Goal: Task Accomplishment & Management: Manage account settings

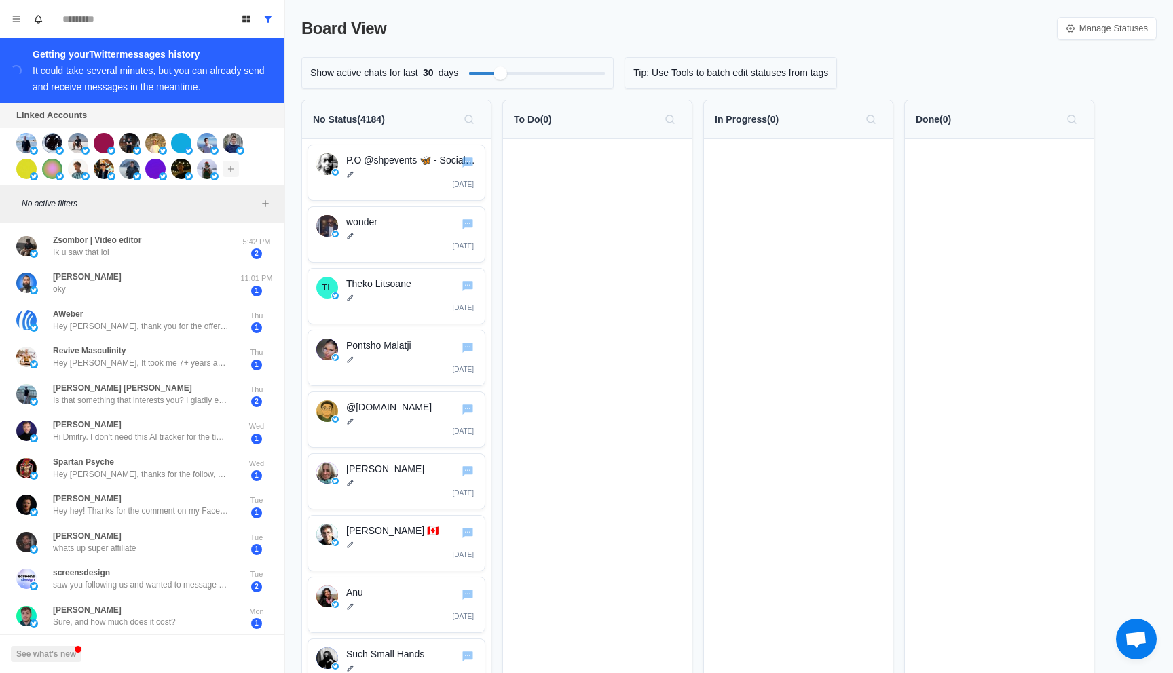
click at [231, 170] on icon "Add account" at bounding box center [231, 169] width 10 height 10
click at [223, 168] on button "Add account" at bounding box center [231, 169] width 16 height 16
click at [230, 168] on icon "Add account" at bounding box center [230, 168] width 5 height 5
click at [279, 196] on button "Connect X account" at bounding box center [309, 198] width 167 height 22
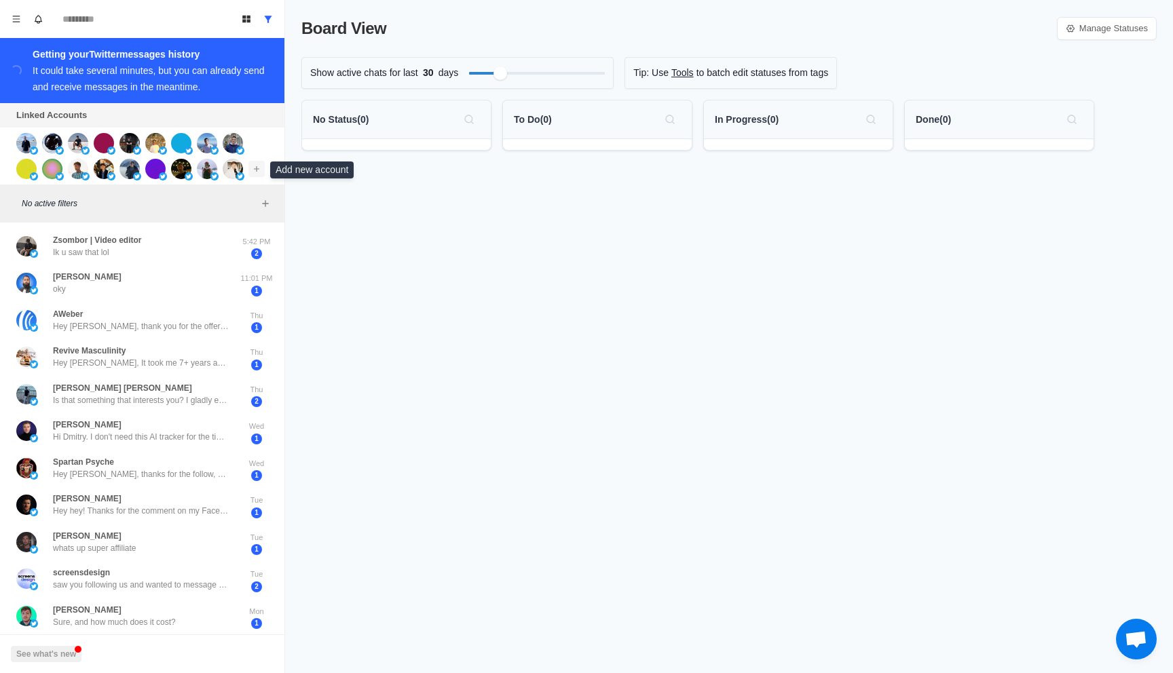
click at [255, 170] on icon "Add account" at bounding box center [257, 169] width 10 height 10
click at [284, 196] on button "Connect X account" at bounding box center [338, 198] width 172 height 23
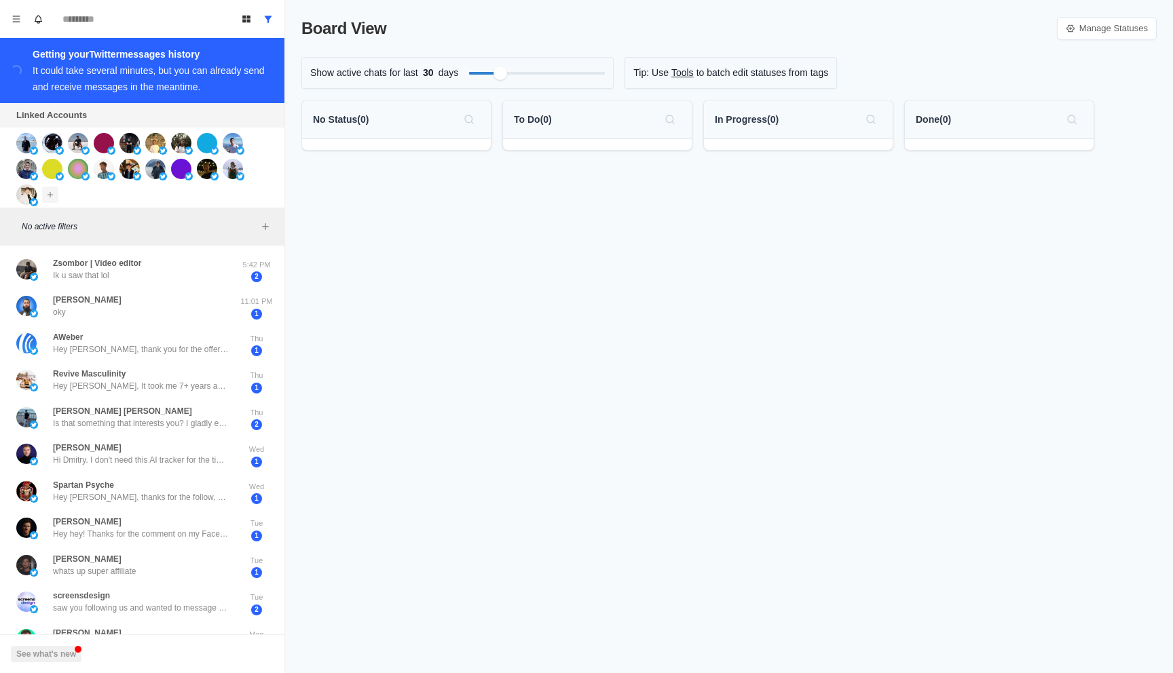
click at [50, 193] on icon "Add account" at bounding box center [50, 195] width 10 height 10
click at [170, 225] on button "Connect X account" at bounding box center [131, 224] width 172 height 23
click at [79, 196] on icon "Add account" at bounding box center [76, 195] width 10 height 10
click at [78, 191] on icon "Add account" at bounding box center [76, 195] width 10 height 10
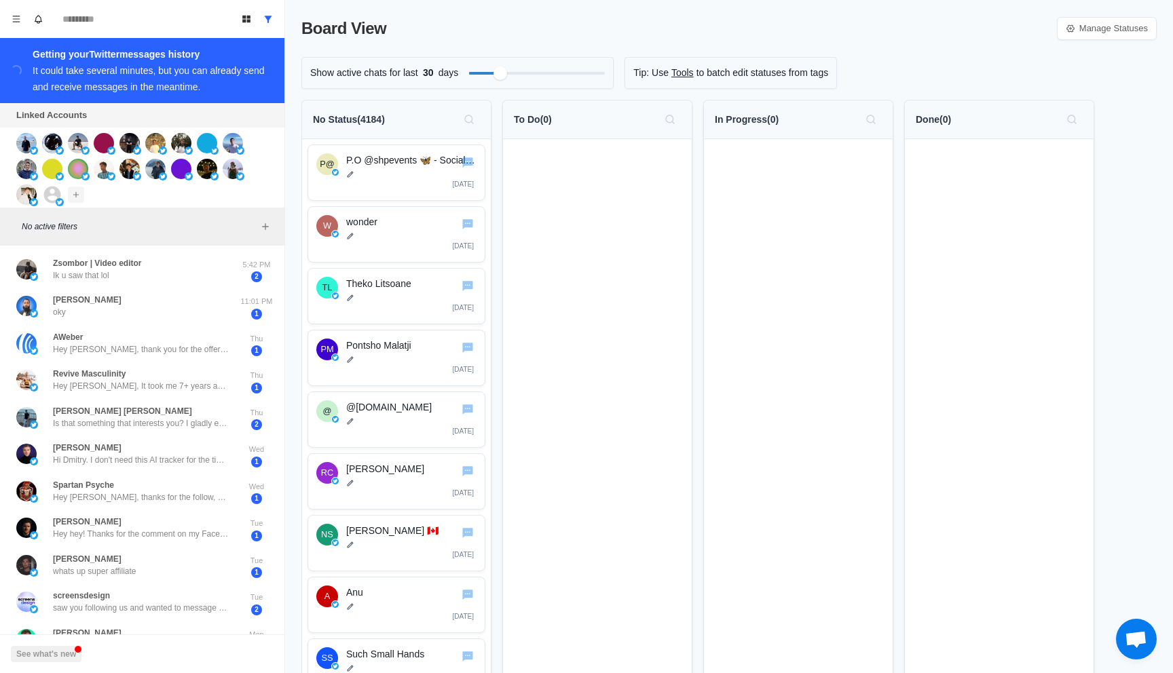
click at [77, 198] on icon "Add account" at bounding box center [76, 195] width 10 height 10
click at [77, 196] on icon "Add account" at bounding box center [76, 195] width 10 height 10
click at [77, 195] on icon "Add account" at bounding box center [76, 195] width 10 height 10
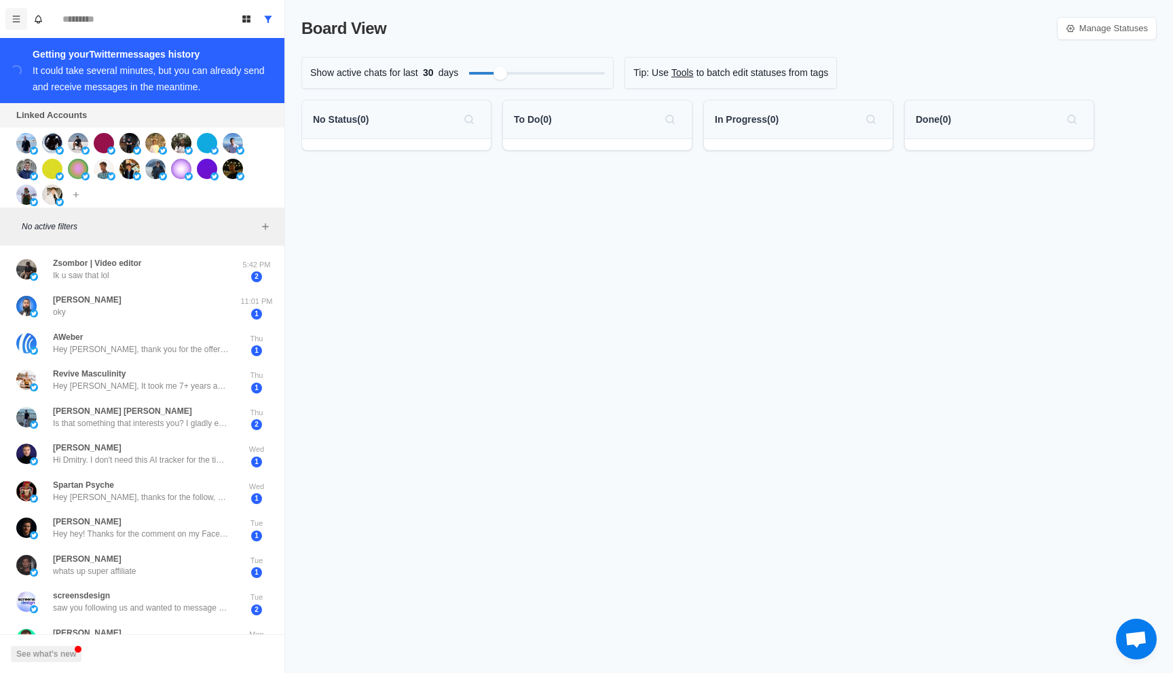
click at [16, 25] on button "Menu" at bounding box center [16, 19] width 22 height 22
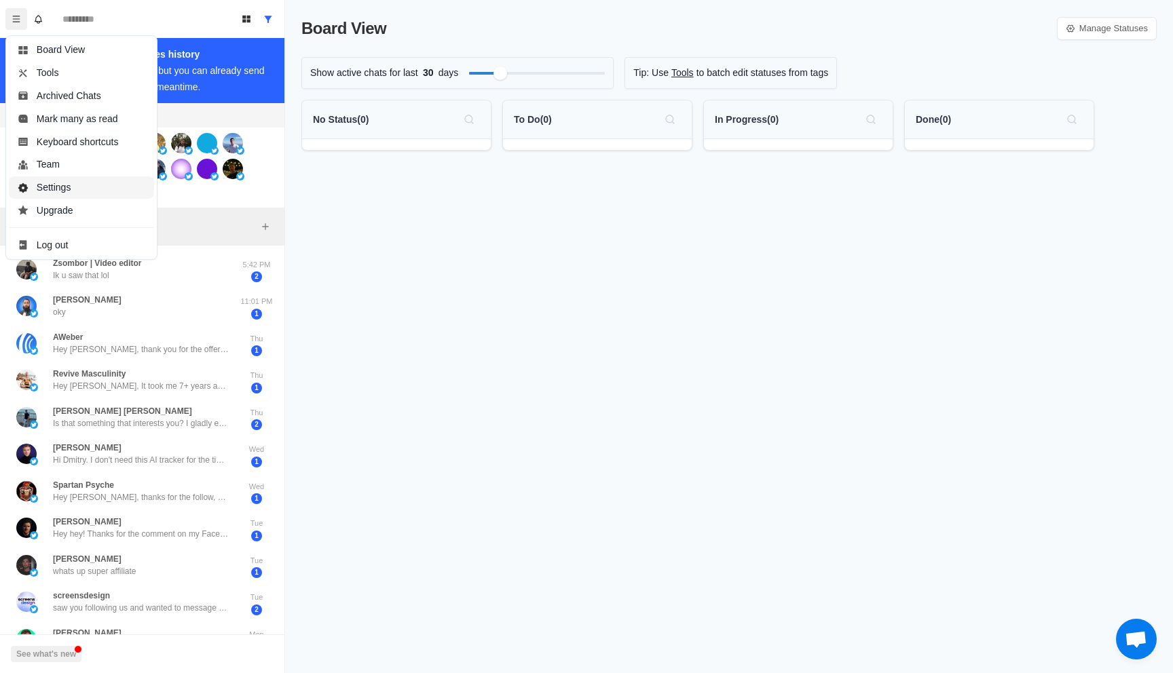
click at [75, 185] on button "Settings" at bounding box center [81, 188] width 145 height 23
